Goal: Manage account settings

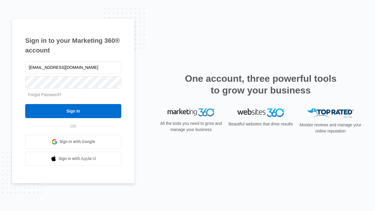
type input "dankie614@gmail.com"
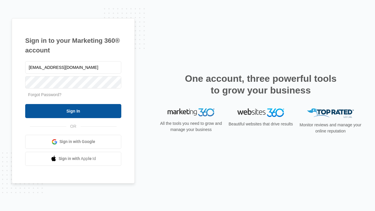
click at [73, 111] on input "Sign In" at bounding box center [73, 111] width 96 height 14
